Goal: Information Seeking & Learning: Understand process/instructions

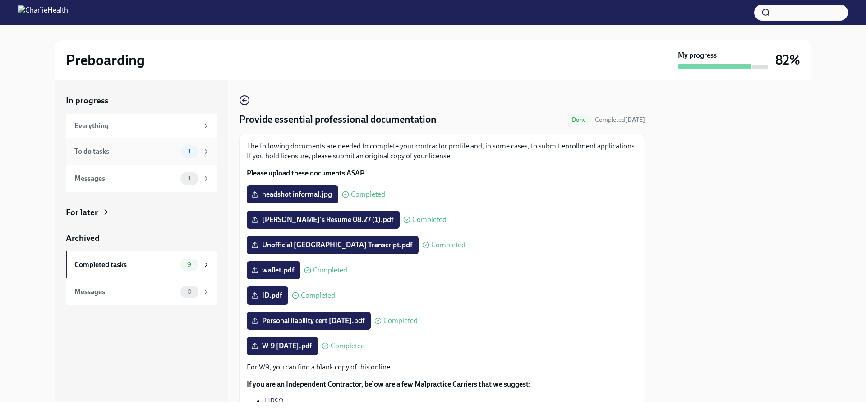
click at [80, 150] on div "To do tasks" at bounding box center [125, 152] width 102 height 10
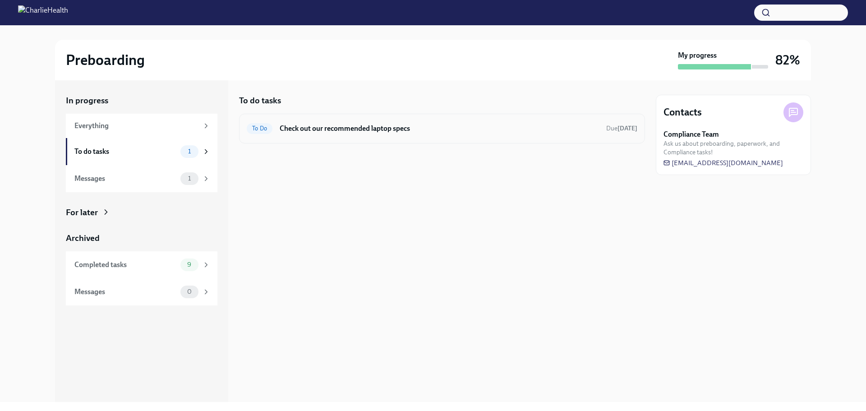
click at [341, 126] on h6 "Check out our recommended laptop specs" at bounding box center [439, 129] width 319 height 10
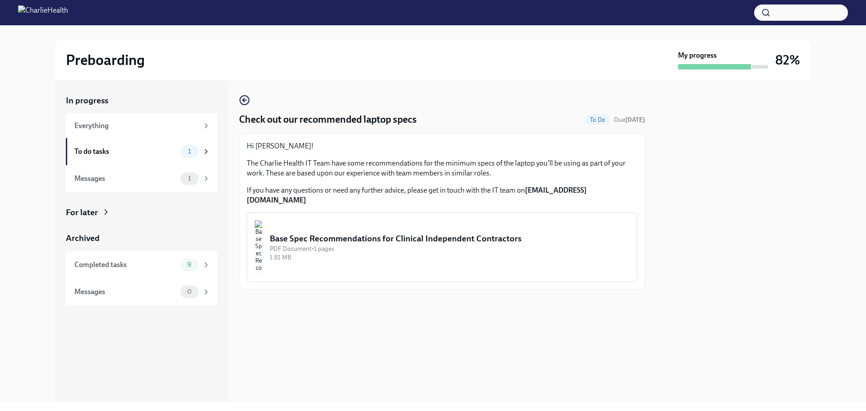
click at [349, 233] on div "Base Spec Recommendations for Clinical Independent Contractors" at bounding box center [450, 239] width 360 height 12
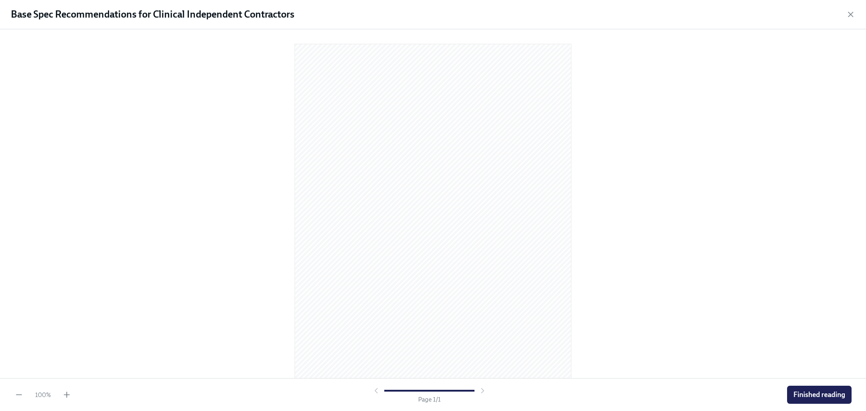
scroll to position [24, 0]
click at [800, 389] on button "Finished reading" at bounding box center [819, 395] width 65 height 18
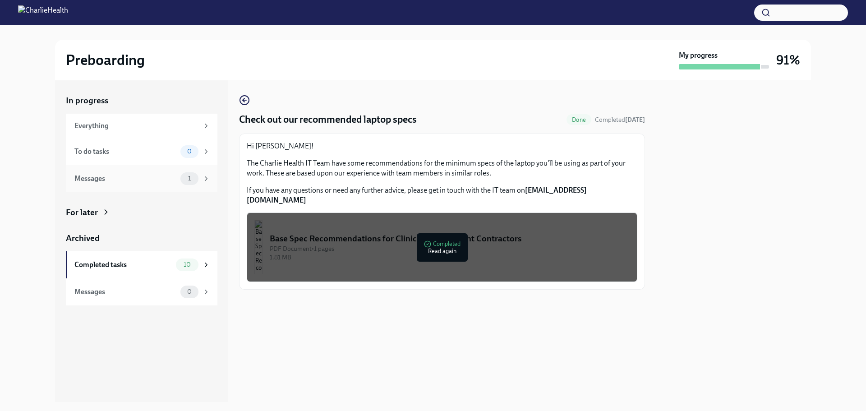
click at [199, 185] on div "Messages 1" at bounding box center [142, 178] width 152 height 27
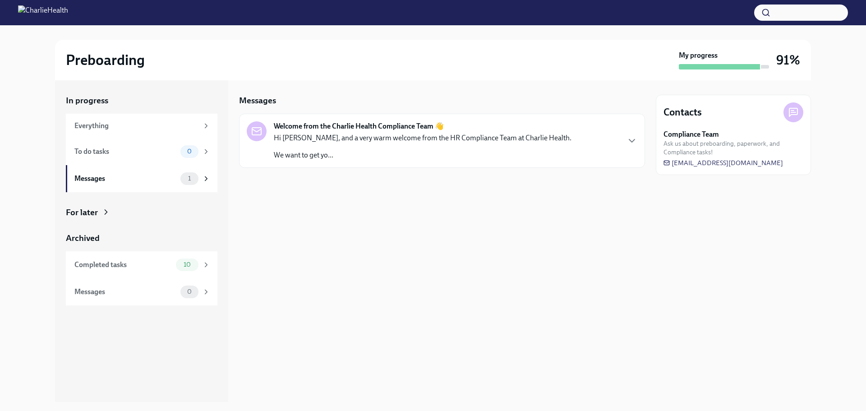
click at [338, 126] on strong "Welcome from the Charlie Health Compliance Team 👋" at bounding box center [359, 126] width 170 height 10
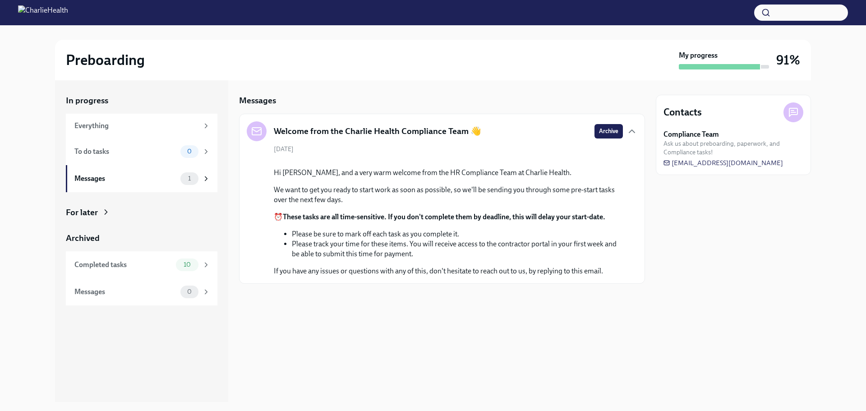
scroll to position [9, 0]
click at [87, 211] on div "For later" at bounding box center [82, 213] width 32 height 12
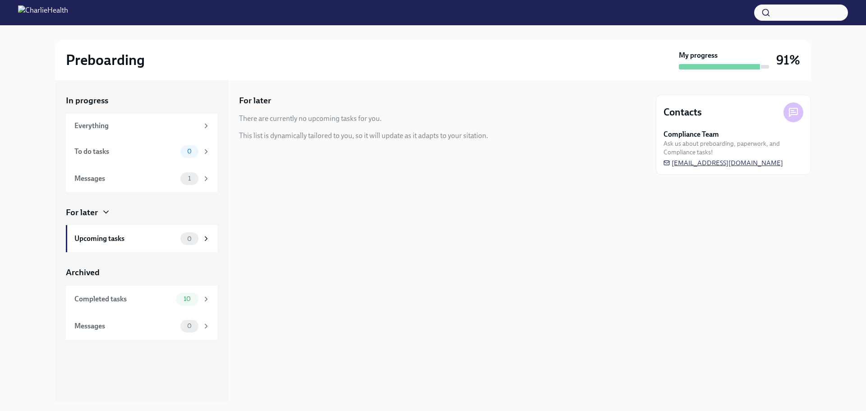
click at [725, 162] on span "[EMAIL_ADDRESS][DOMAIN_NAME]" at bounding box center [724, 162] width 120 height 9
drag, startPoint x: 790, startPoint y: 163, endPoint x: 707, endPoint y: 170, distance: 83.3
click at [707, 170] on div "Contacts Compliance Team Ask us about preboarding, paperwork, and Compliance ta…" at bounding box center [733, 135] width 155 height 80
drag, startPoint x: 789, startPoint y: 163, endPoint x: 703, endPoint y: 164, distance: 86.2
click at [703, 164] on div "Compliance Team Ask us about preboarding, paperwork, and Compliance tasks! [EMA…" at bounding box center [734, 148] width 140 height 38
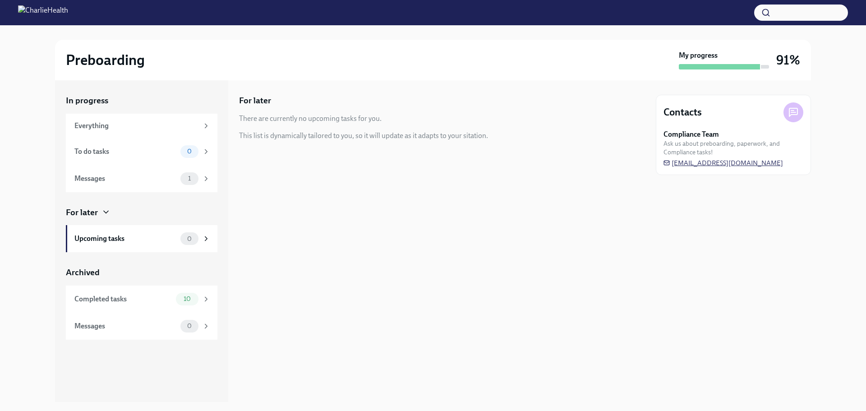
drag, startPoint x: 661, startPoint y: 162, endPoint x: 771, endPoint y: 163, distance: 110.1
click at [771, 163] on div "Contacts Compliance Team Ask us about preboarding, paperwork, and Compliance ta…" at bounding box center [733, 135] width 155 height 80
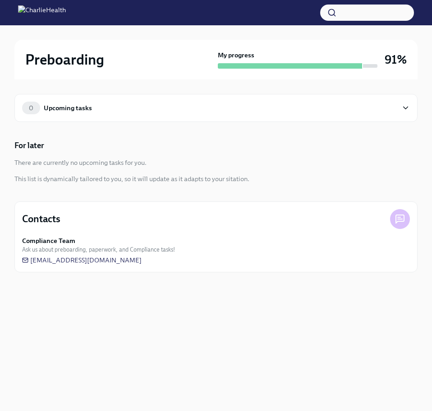
click at [196, 251] on div "Compliance Team Ask us about preboarding, paperwork, and Compliance tasks!" at bounding box center [216, 245] width 388 height 18
